Goal: Transaction & Acquisition: Purchase product/service

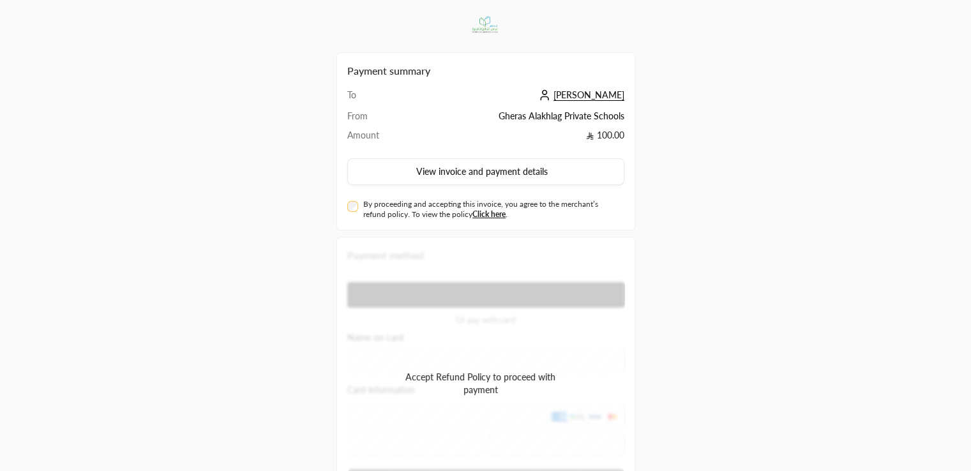
click at [347, 210] on div "By proceeding and accepting this invoice, you agree to the merchant’s refund po…" at bounding box center [485, 209] width 277 height 20
click at [347, 211] on div "By proceeding and accepting this invoice, you agree to the merchant’s refund po…" at bounding box center [486, 207] width 290 height 25
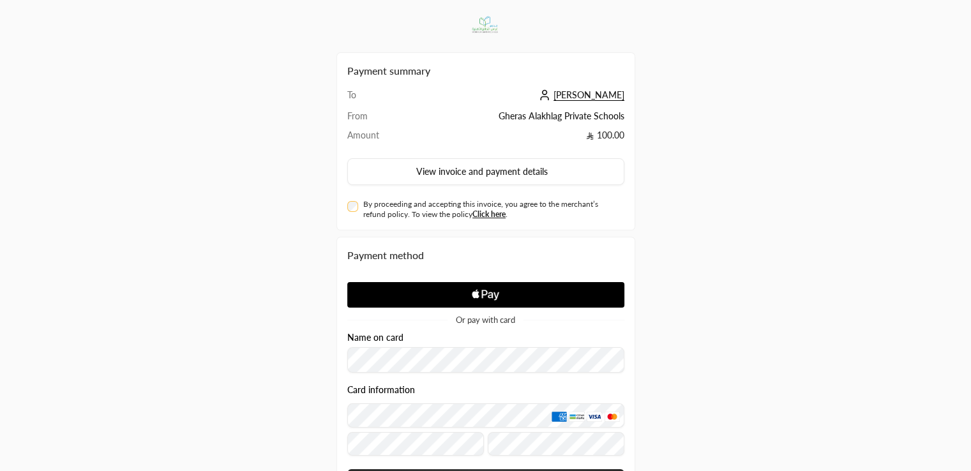
click at [496, 334] on div "Name on card" at bounding box center [485, 338] width 277 height 10
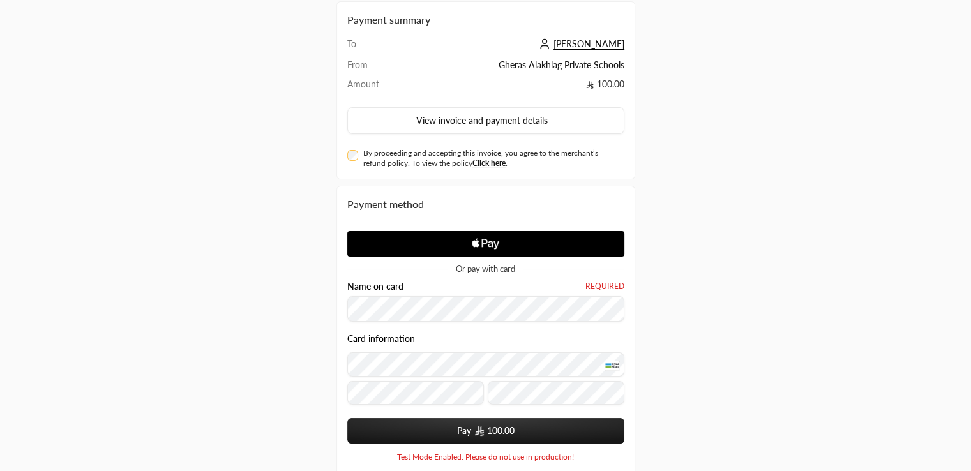
scroll to position [125, 0]
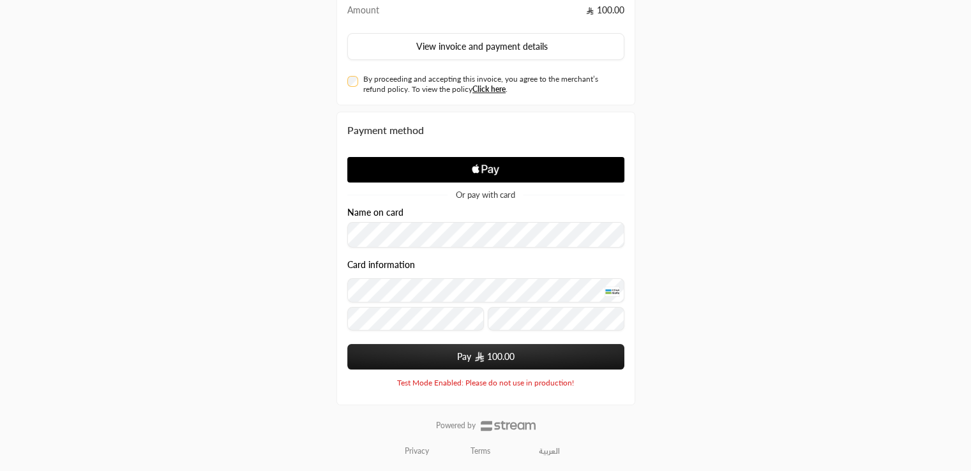
click at [428, 359] on button "Pay 100.00" at bounding box center [485, 357] width 277 height 26
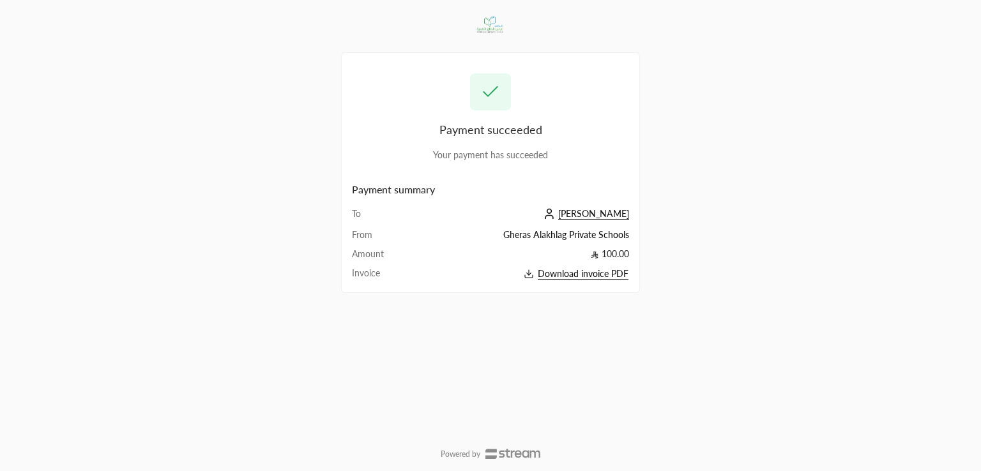
click at [553, 218] on icon at bounding box center [549, 217] width 8 height 3
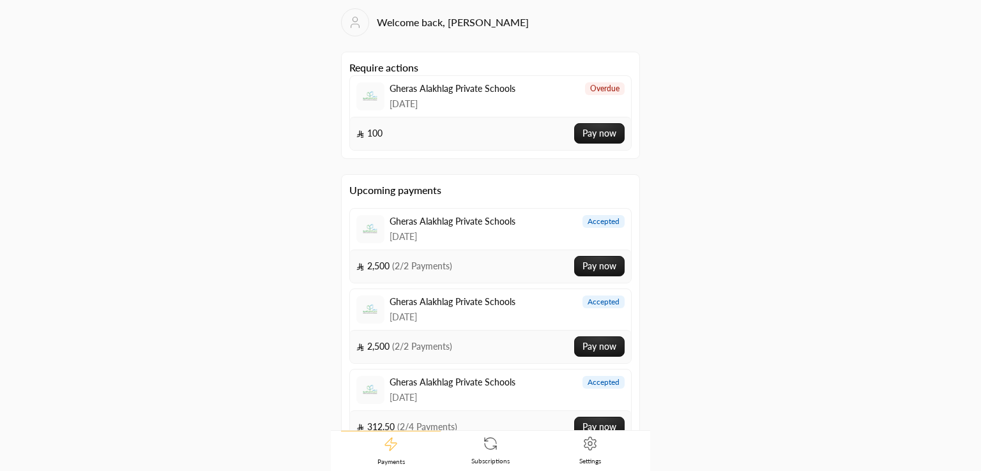
scroll to position [66, 0]
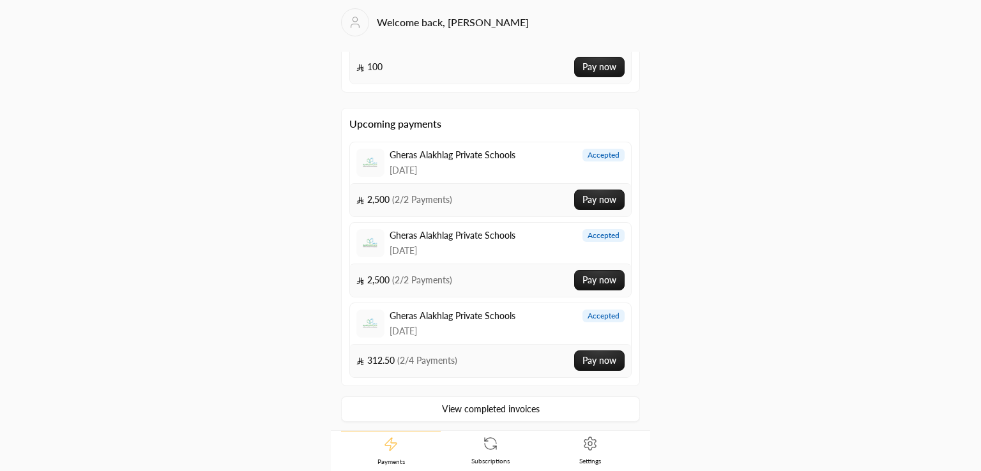
click at [536, 409] on link "View completed invoices" at bounding box center [490, 410] width 299 height 26
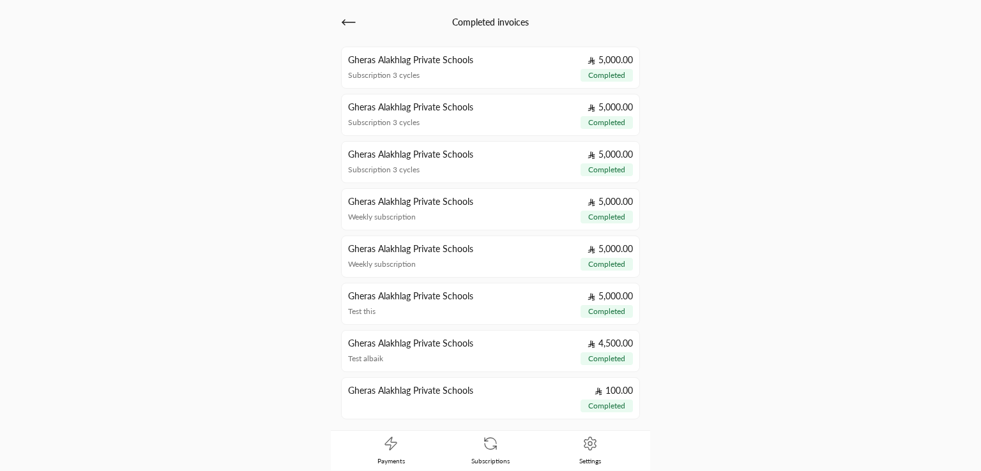
click at [719, 146] on div "Completed invoices Gheras Alakhlag Private Schools 5,000.00 Subscription 3 cycl…" at bounding box center [490, 236] width 491 height 470
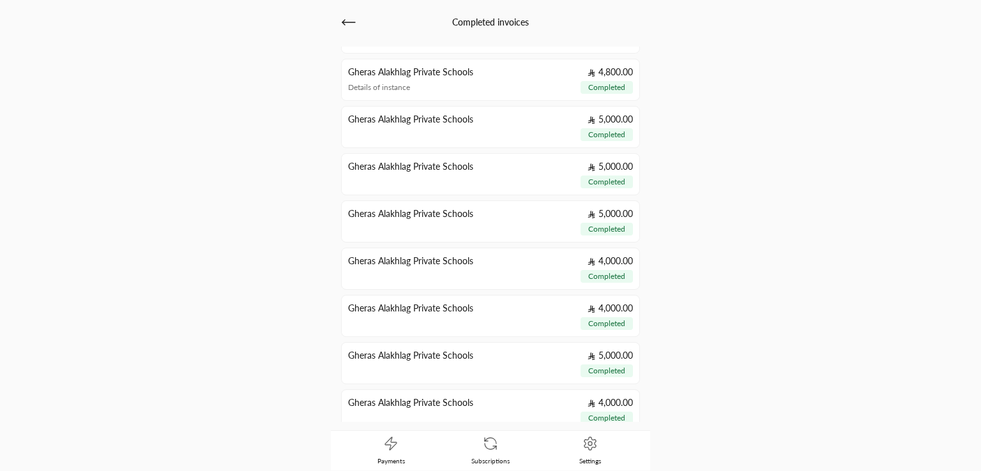
scroll to position [846, 0]
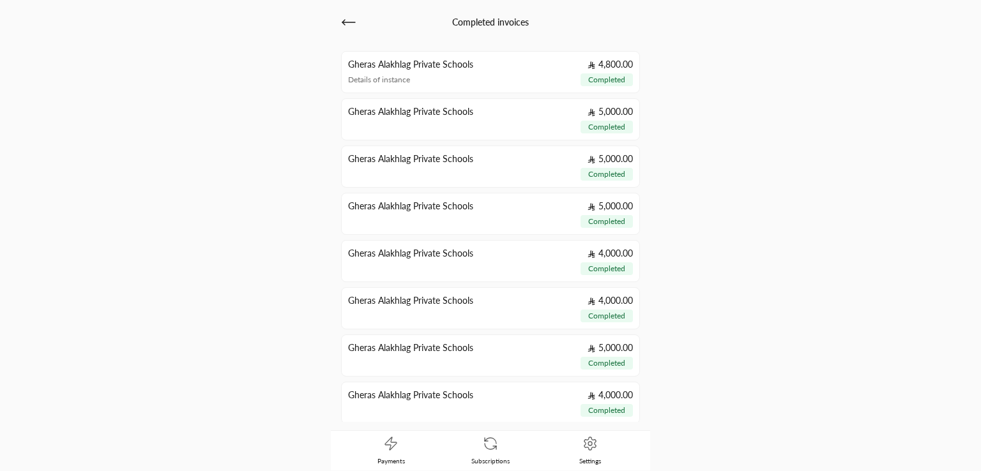
click at [402, 453] on link "Payments" at bounding box center [391, 451] width 100 height 40
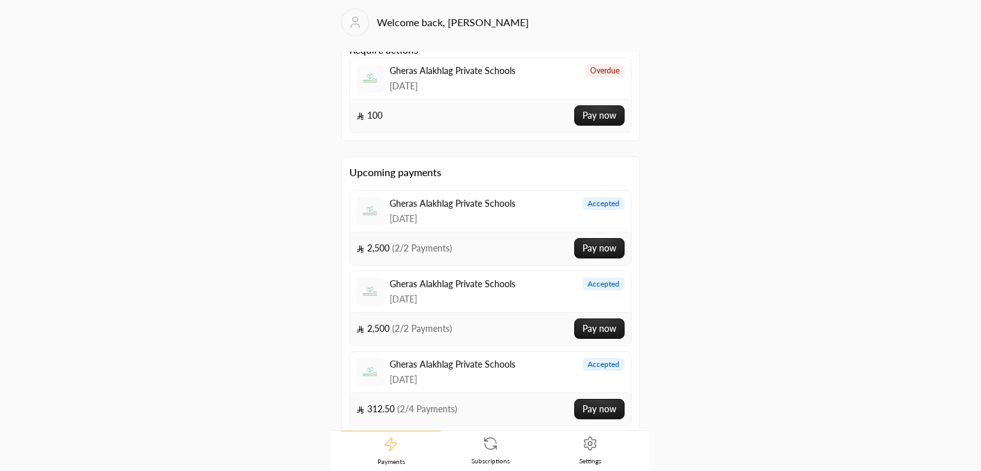
scroll to position [66, 0]
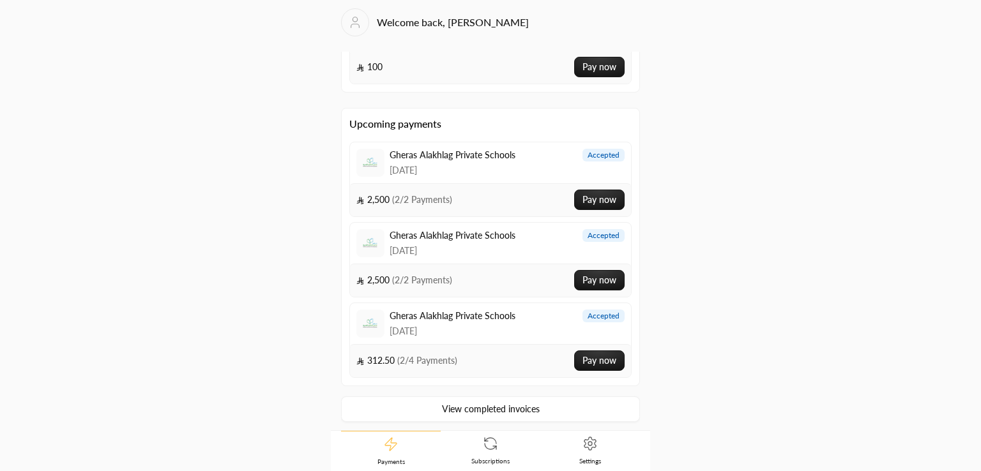
click at [425, 406] on link "View completed invoices" at bounding box center [490, 410] width 299 height 26
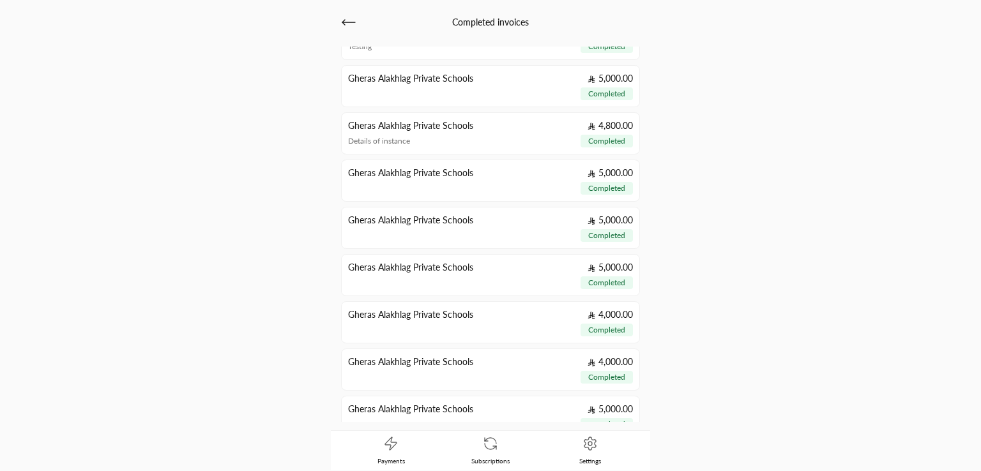
scroll to position [1232, 0]
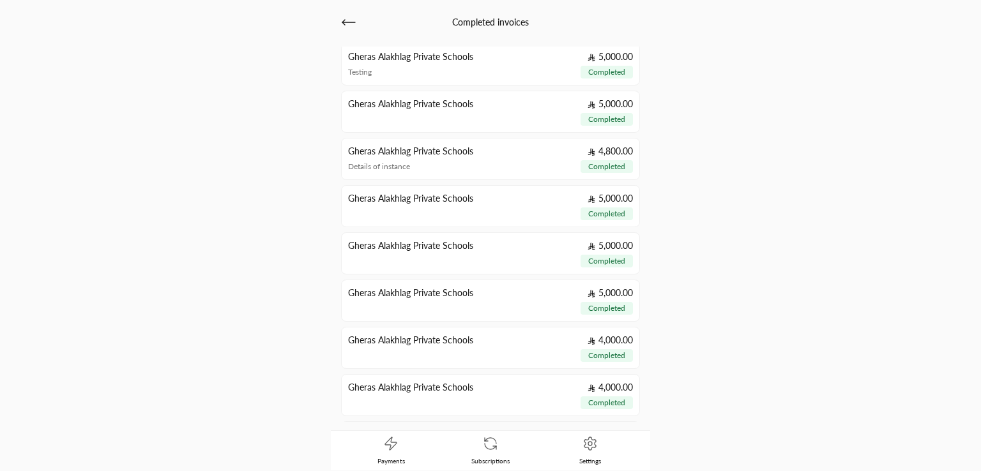
click at [823, 251] on div "Completed invoices Gheras Alakhlag Private Schools 5,000.00 Subscription 3 cycl…" at bounding box center [490, 235] width 981 height 471
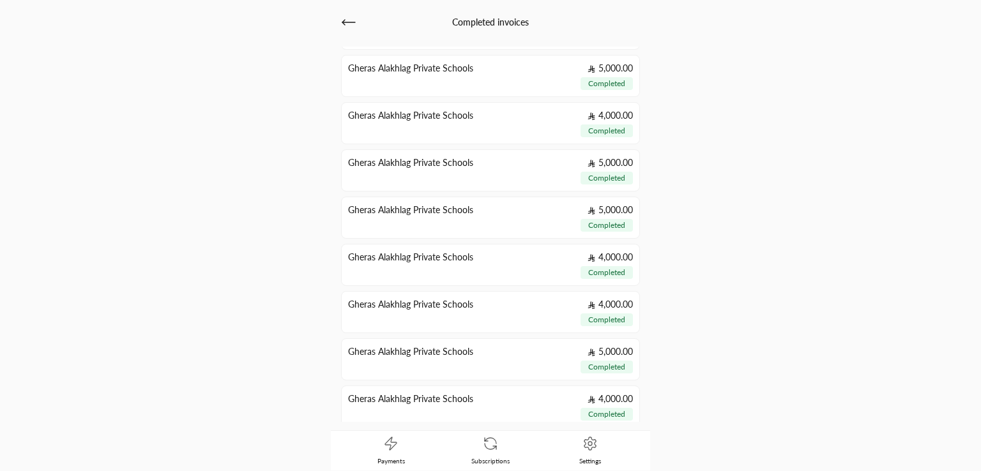
scroll to position [0, 0]
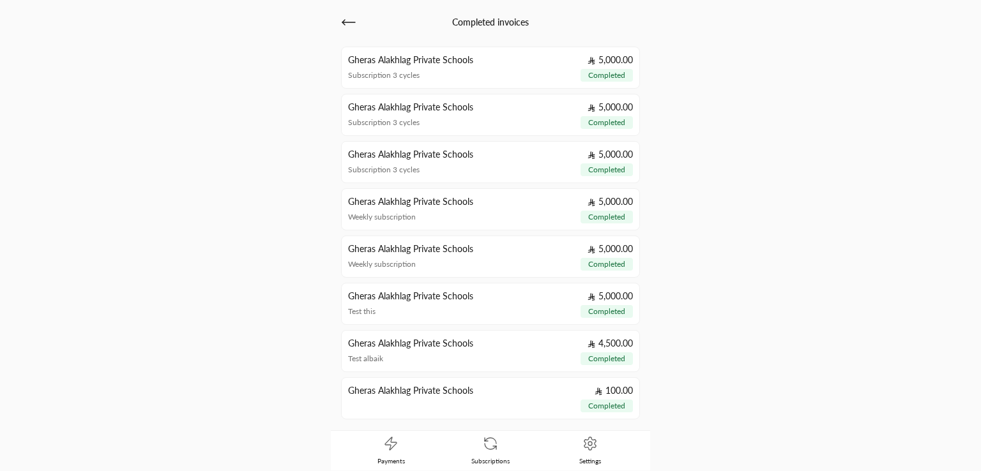
click at [697, 172] on div "Completed invoices Gheras Alakhlag Private Schools 5,000.00 Subscription 3 cycl…" at bounding box center [490, 236] width 491 height 470
click at [355, 29] on icon at bounding box center [348, 22] width 15 height 15
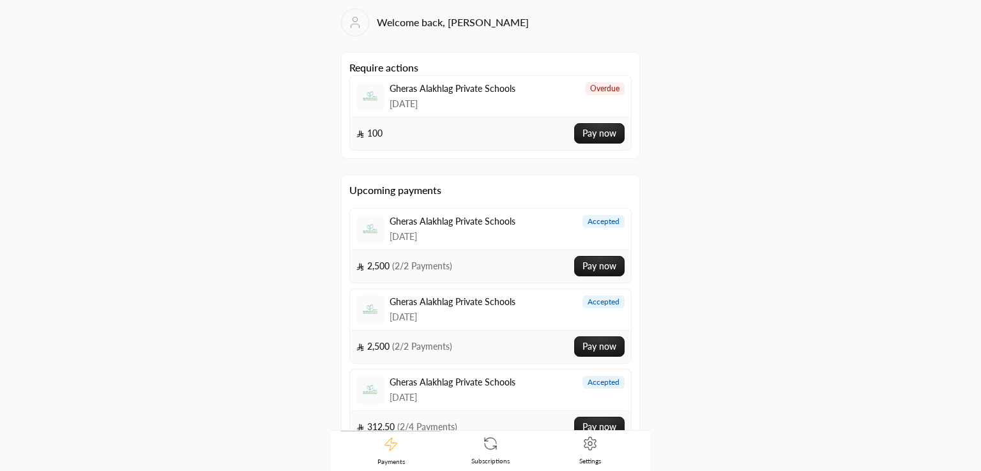
click at [468, 435] on link "Subscriptions" at bounding box center [491, 451] width 100 height 40
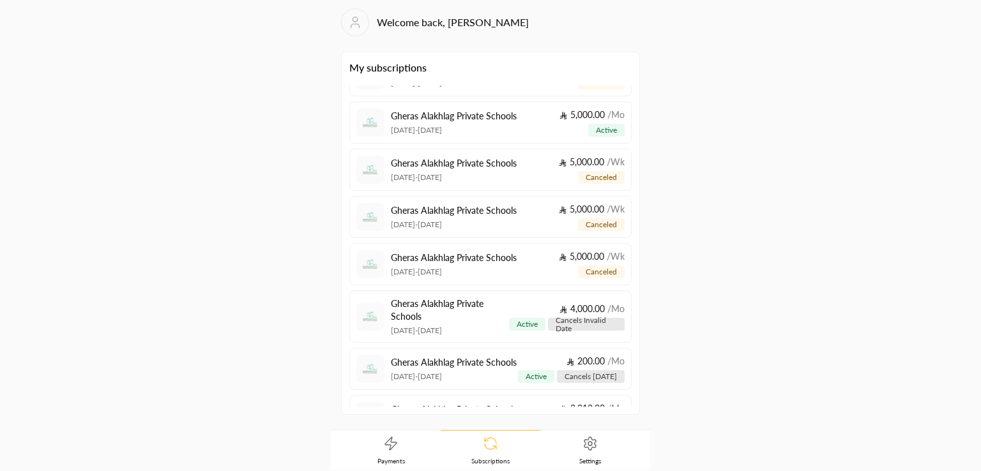
scroll to position [122, 0]
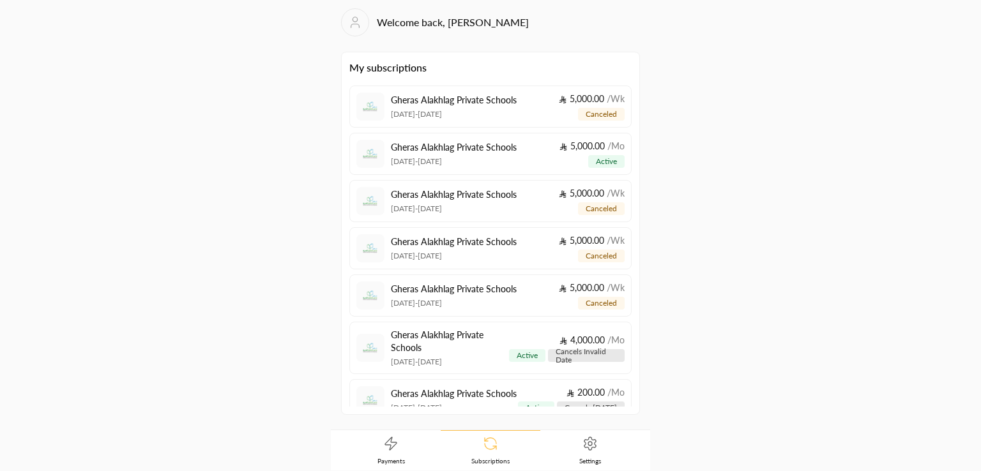
click at [360, 27] on icon at bounding box center [355, 22] width 14 height 15
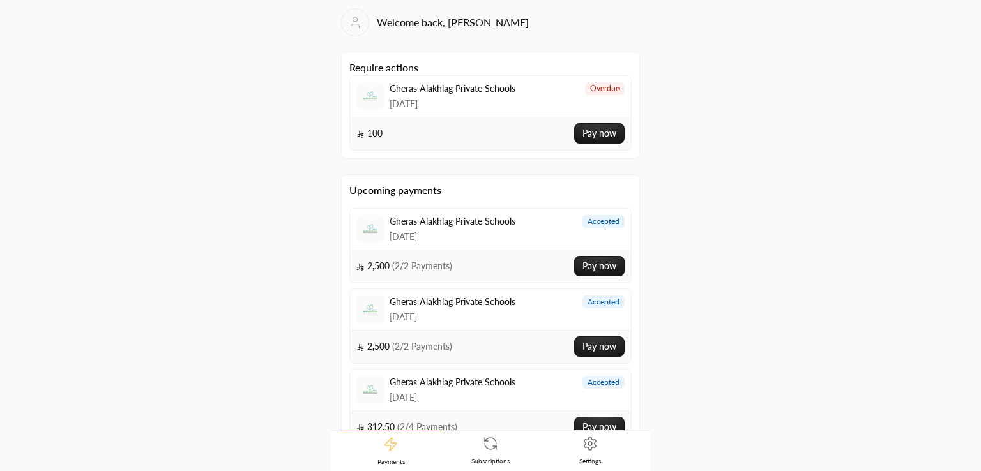
click at [575, 453] on link "Settings" at bounding box center [590, 451] width 100 height 40
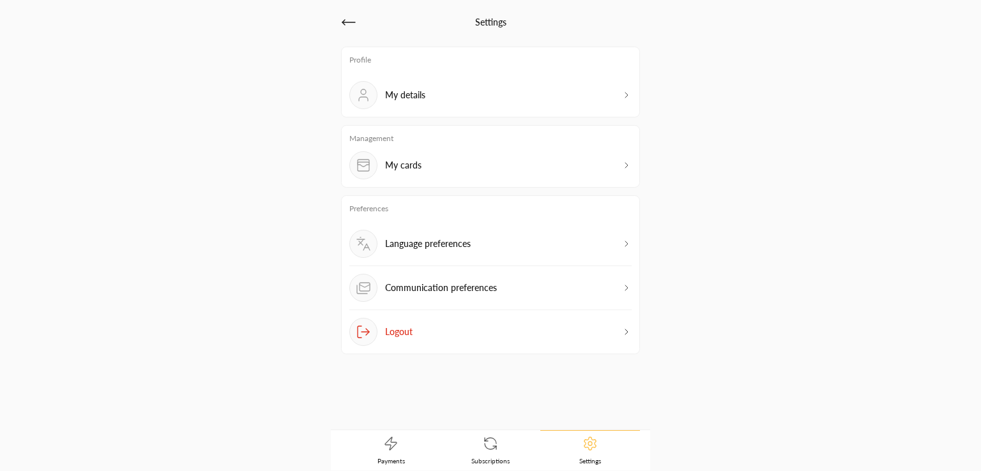
click at [388, 446] on icon at bounding box center [390, 443] width 15 height 15
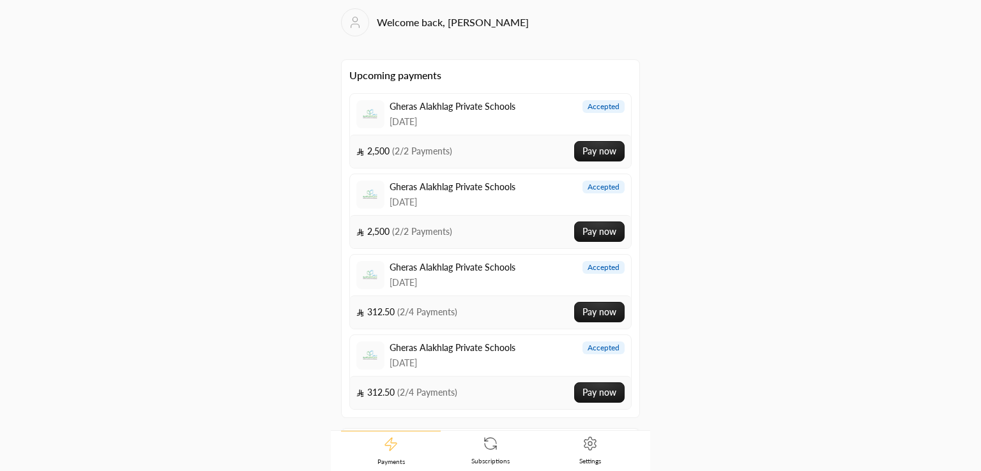
scroll to position [135, 0]
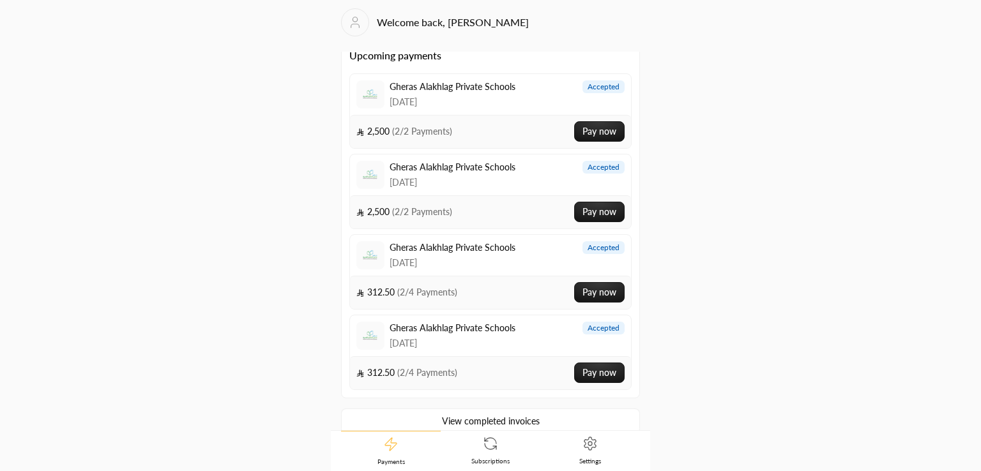
click at [482, 440] on link "Subscriptions" at bounding box center [491, 451] width 100 height 40
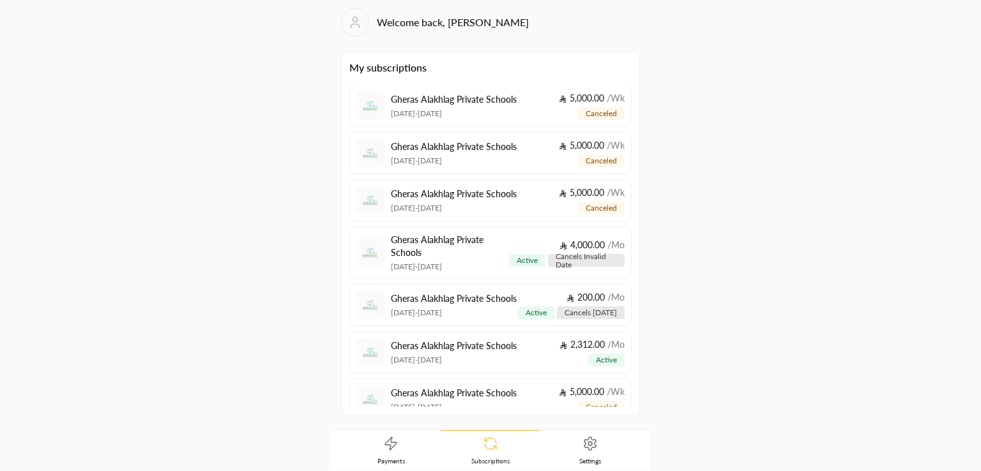
scroll to position [122, 0]
